Goal: Task Accomplishment & Management: Manage account settings

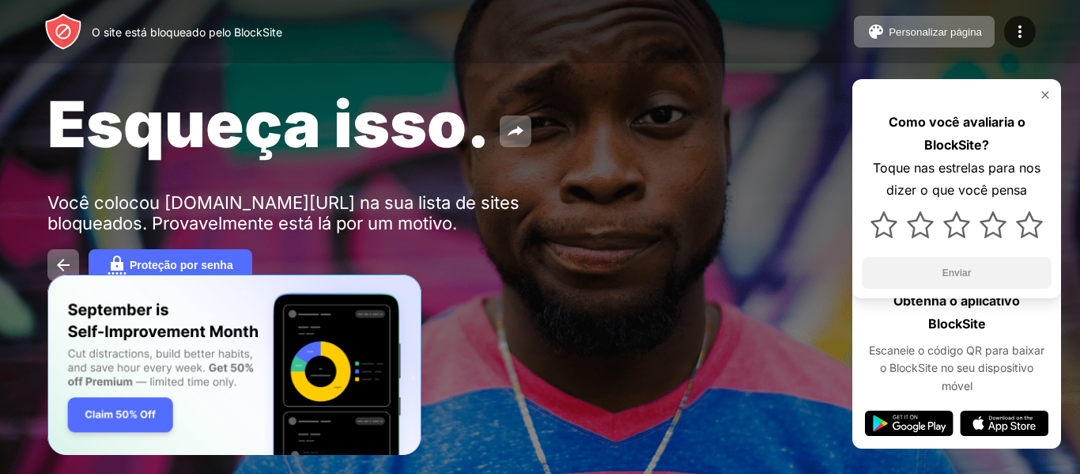
drag, startPoint x: 1050, startPoint y: 89, endPoint x: 1040, endPoint y: 92, distance: 10.0
click at [1050, 89] on img at bounding box center [1045, 95] width 13 height 13
click at [1031, 224] on img at bounding box center [1029, 224] width 27 height 27
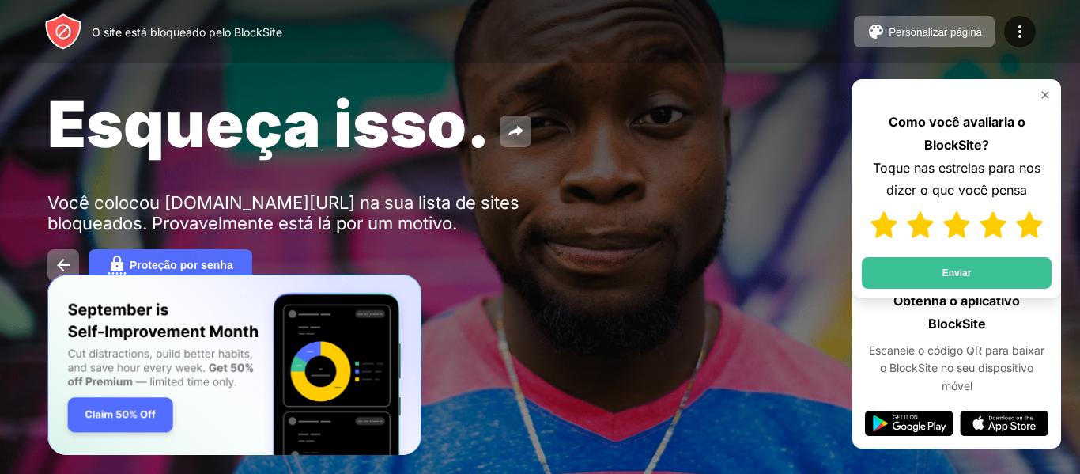
click at [969, 270] on font "Enviar" at bounding box center [956, 272] width 29 height 11
